Goal: Information Seeking & Learning: Learn about a topic

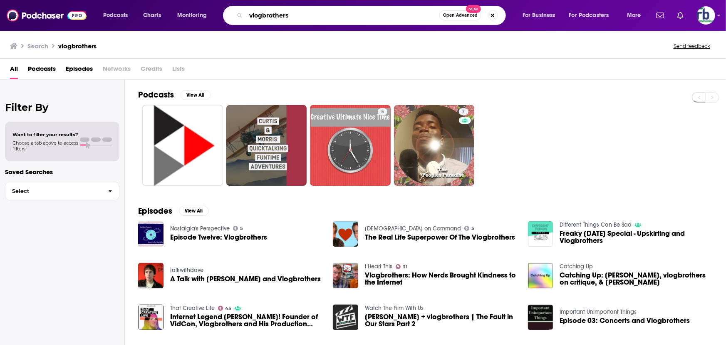
drag, startPoint x: 318, startPoint y: 16, endPoint x: 204, endPoint y: 16, distance: 114.9
click at [208, 16] on div "Podcasts Charts Monitoring vlogbrothers Open Advanced New For Business For Podc…" at bounding box center [373, 15] width 552 height 19
paste input "Women Writing Women's Live"
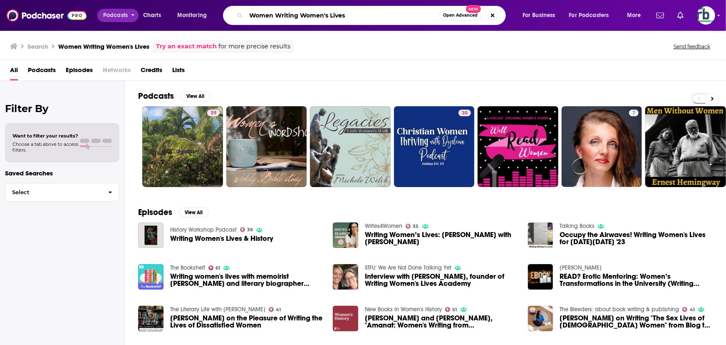
drag, startPoint x: 291, startPoint y: 14, endPoint x: 104, endPoint y: 0, distance: 188.2
click at [99, 7] on div "Podcasts Charts Monitoring Women Writing Women's Lives Open Advanced New For Bu…" at bounding box center [373, 15] width 552 height 19
type input "infinite women"
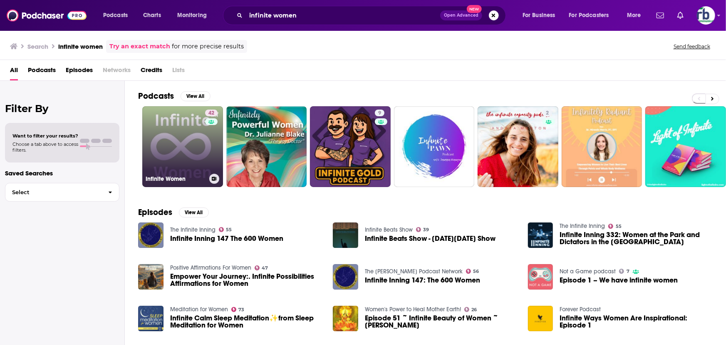
click at [195, 117] on link "42 Infinite Women" at bounding box center [182, 146] width 81 height 81
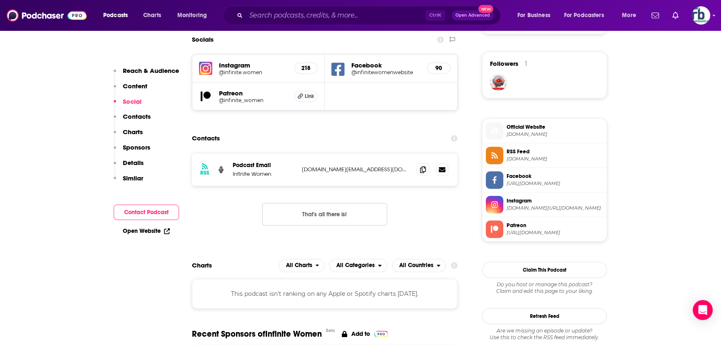
scroll to position [605, 0]
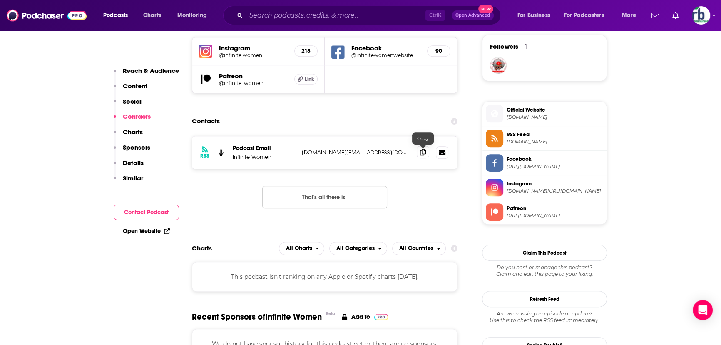
click at [421, 154] on icon at bounding box center [423, 152] width 6 height 7
